Goal: Task Accomplishment & Management: Manage account settings

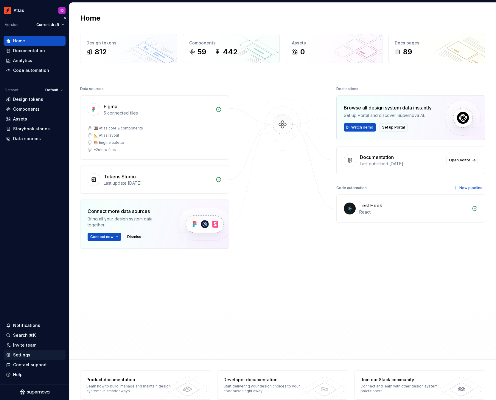
click at [38, 353] on div "Settings" at bounding box center [34, 355] width 57 height 6
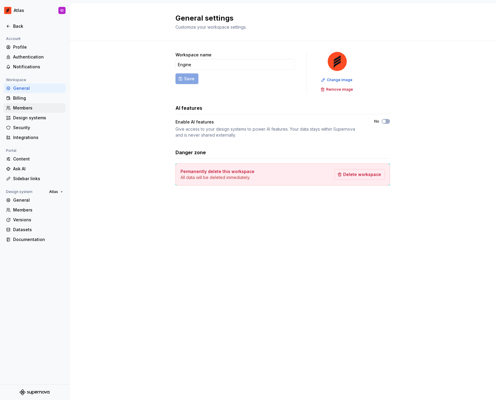
click at [23, 107] on div "Members" at bounding box center [38, 108] width 50 height 6
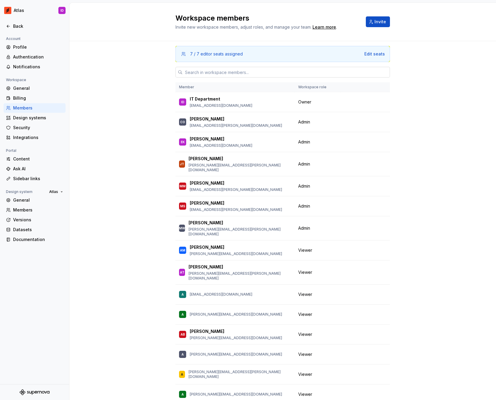
click at [202, 74] on input "text" at bounding box center [286, 72] width 207 height 11
paste input "[EMAIL_ADDRESS][DOMAIN_NAME]"
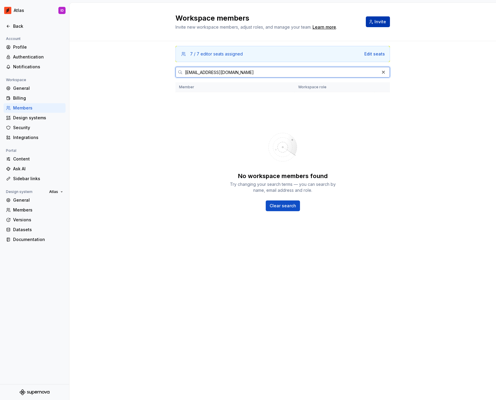
type input "[EMAIL_ADDRESS][DOMAIN_NAME]"
click at [376, 24] on span "Invite" at bounding box center [381, 22] width 12 height 6
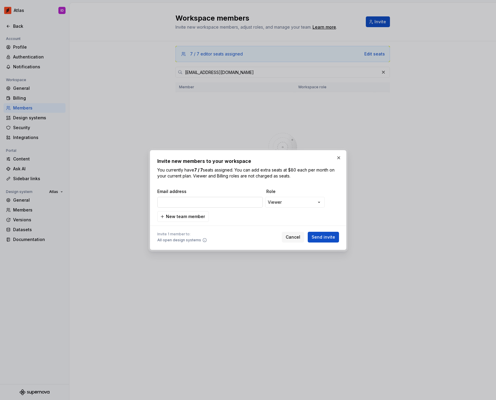
click at [215, 200] on input "email" at bounding box center [210, 202] width 106 height 11
type input "[EMAIL_ADDRESS][DOMAIN_NAME]"
click at [336, 208] on div "**********" at bounding box center [247, 203] width 181 height 12
click at [333, 235] on span "Send invite" at bounding box center [324, 237] width 24 height 6
